Goal: Task Accomplishment & Management: Manage account settings

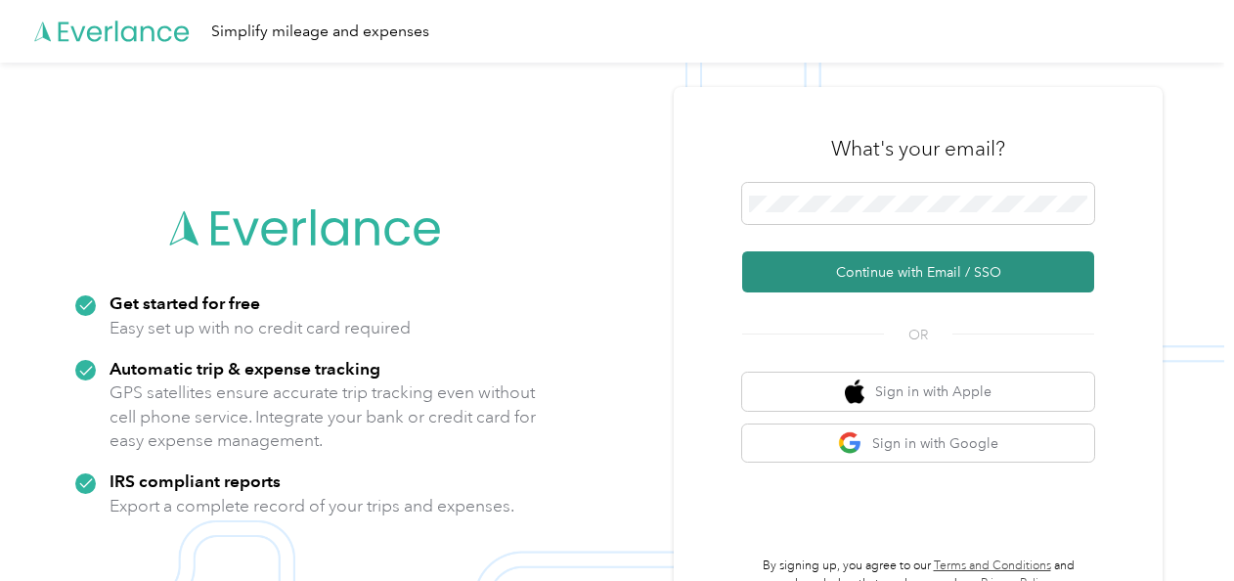
click at [846, 276] on button "Continue with Email / SSO" at bounding box center [918, 271] width 352 height 41
click at [839, 276] on icon "submit" at bounding box center [831, 271] width 15 height 15
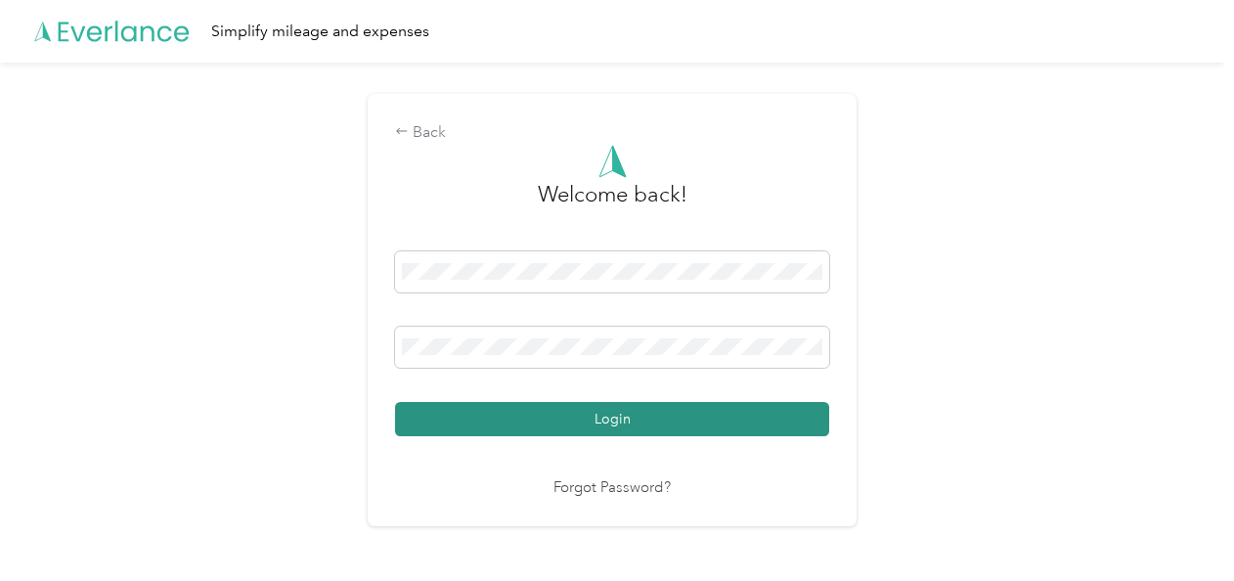
click at [553, 414] on button "Login" at bounding box center [612, 419] width 434 height 34
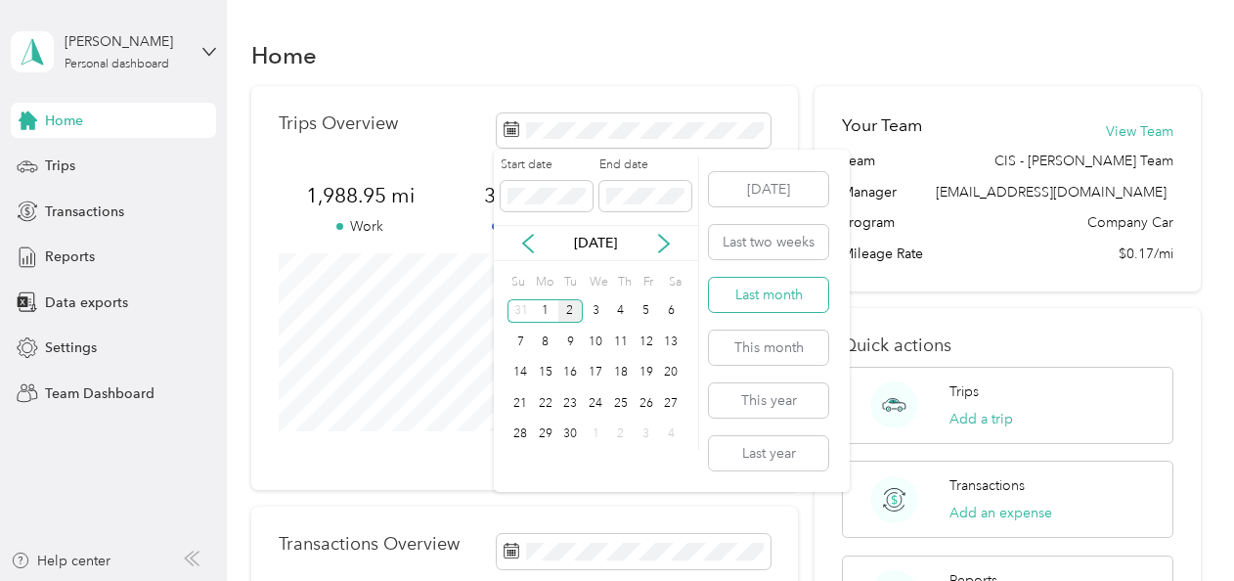
click at [749, 291] on button "Last month" at bounding box center [768, 295] width 119 height 34
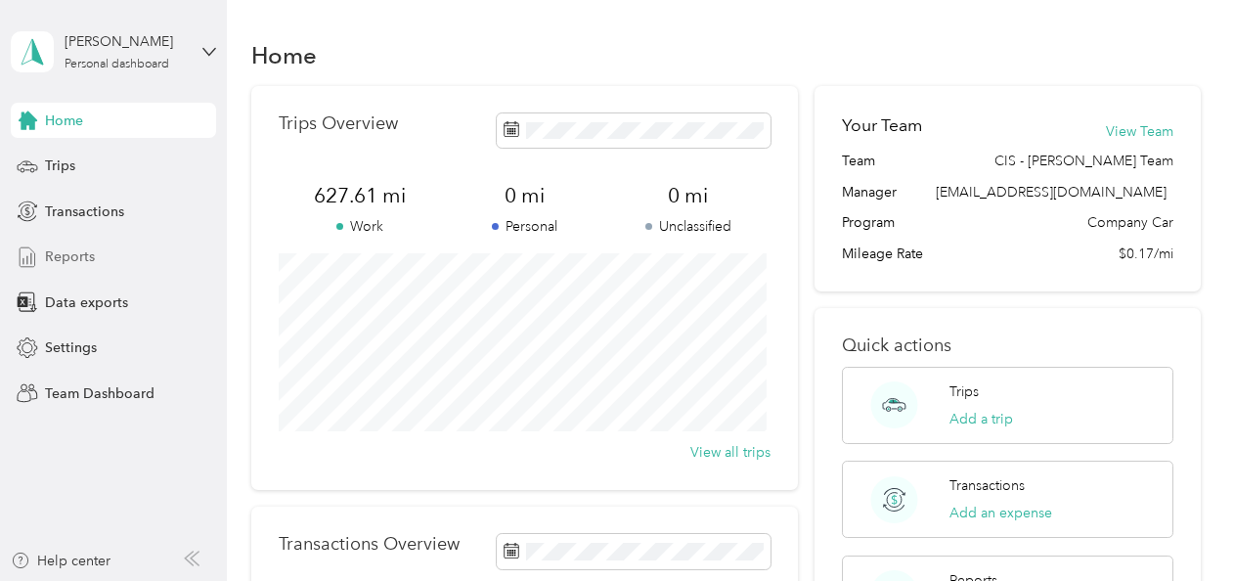
click at [65, 258] on span "Reports" at bounding box center [70, 256] width 50 height 21
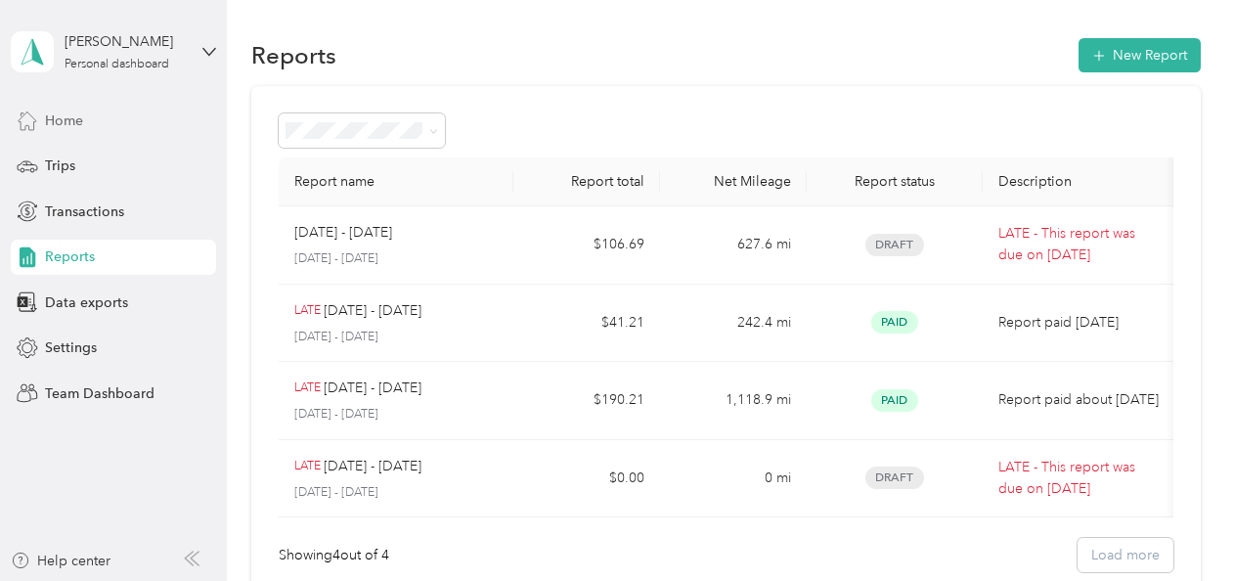
click at [123, 136] on div "Home" at bounding box center [113, 120] width 205 height 35
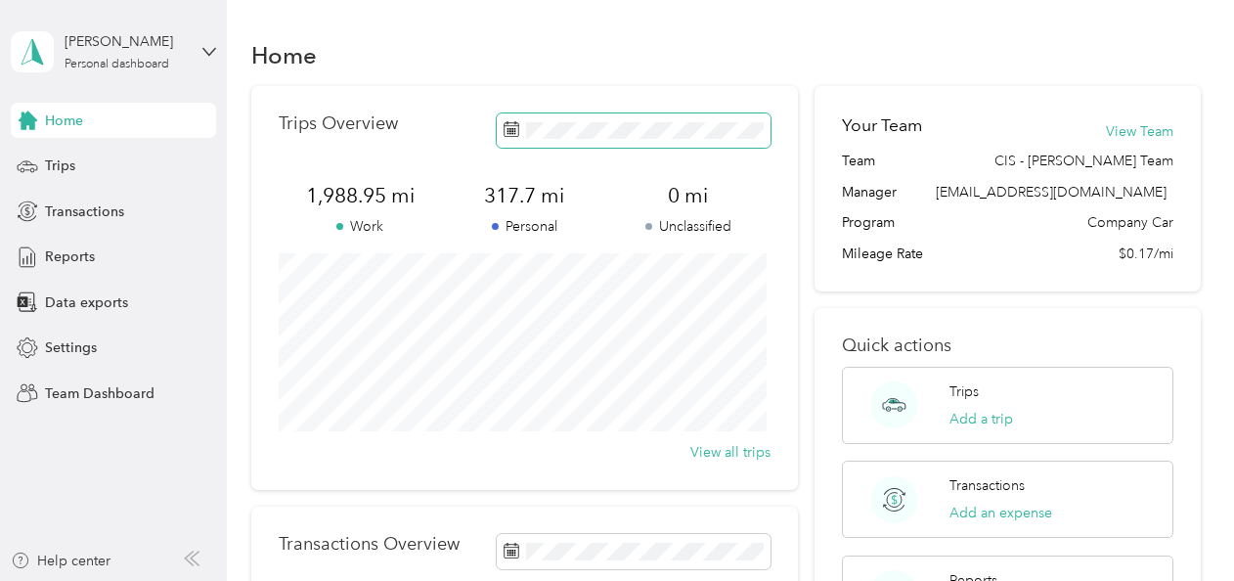
click at [720, 139] on span at bounding box center [634, 130] width 274 height 34
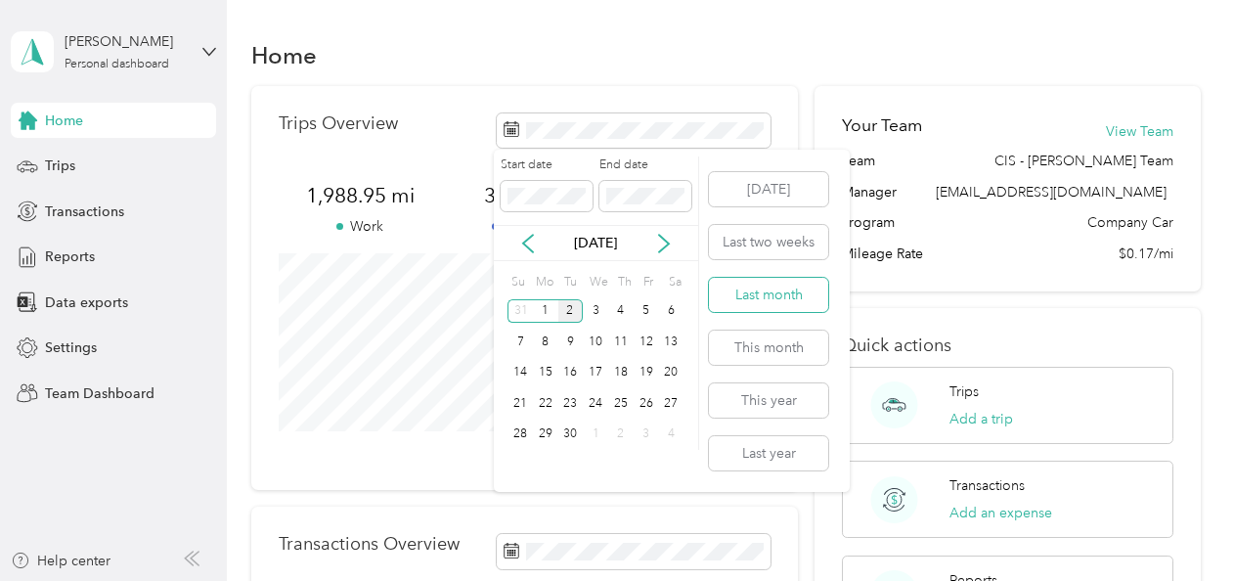
click at [764, 297] on button "Last month" at bounding box center [768, 295] width 119 height 34
